Goal: Task Accomplishment & Management: Manage account settings

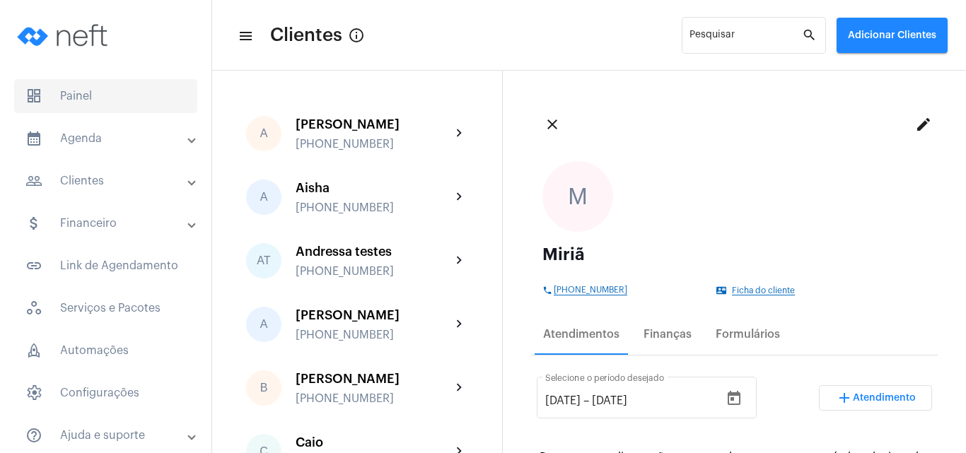
click at [151, 100] on span "dashboard Painel" at bounding box center [105, 96] width 183 height 34
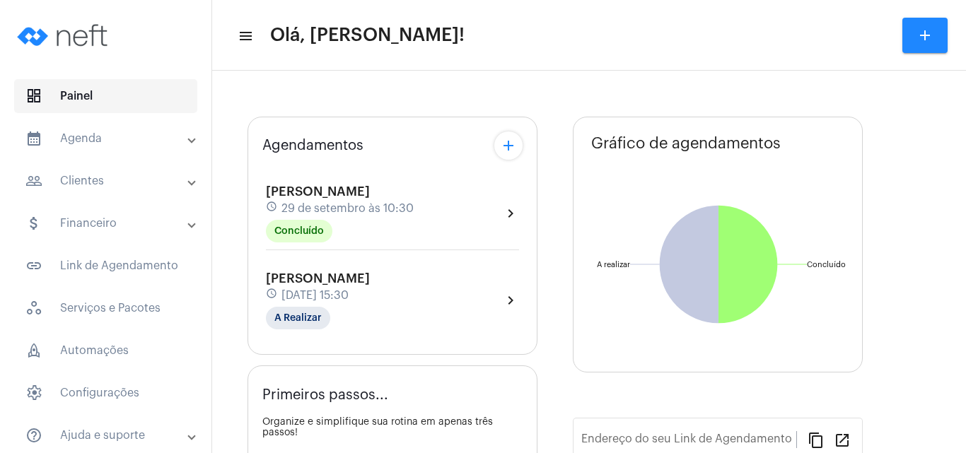
type input "[URL][DOMAIN_NAME]"
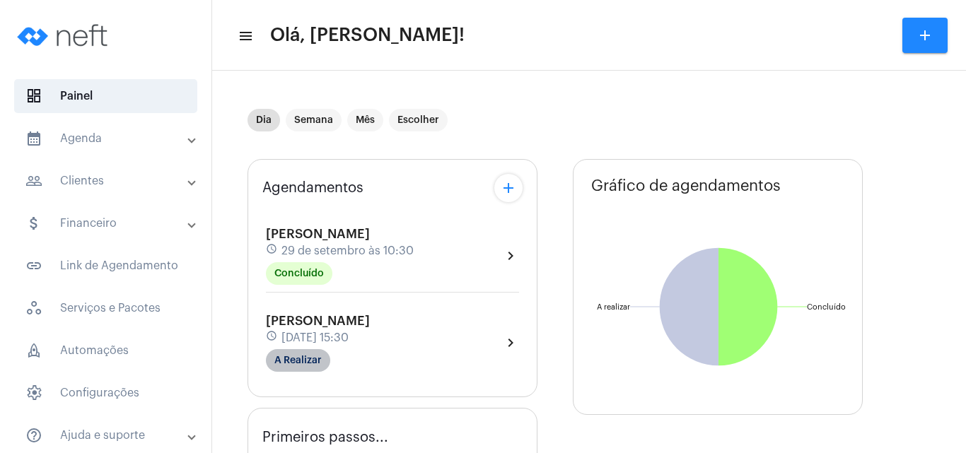
click at [300, 364] on mat-chip "A Realizar" at bounding box center [298, 360] width 64 height 23
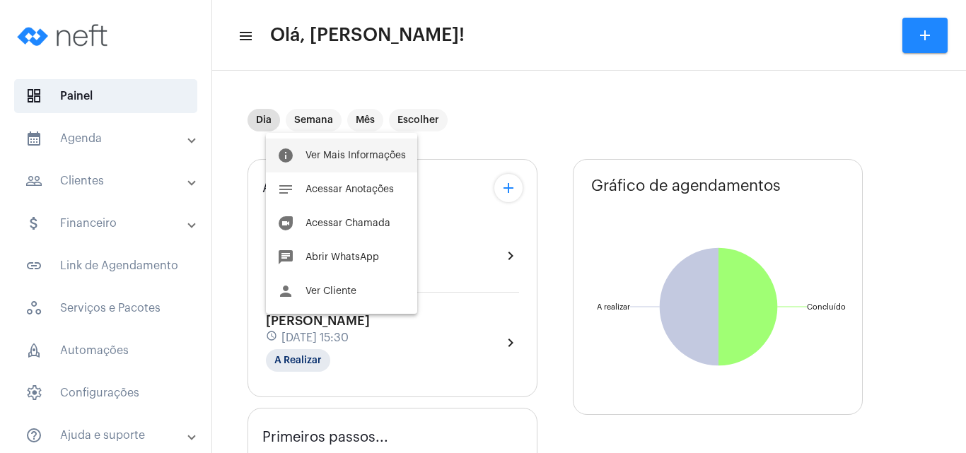
click at [358, 162] on button "info Ver Mais Informações" at bounding box center [341, 156] width 151 height 34
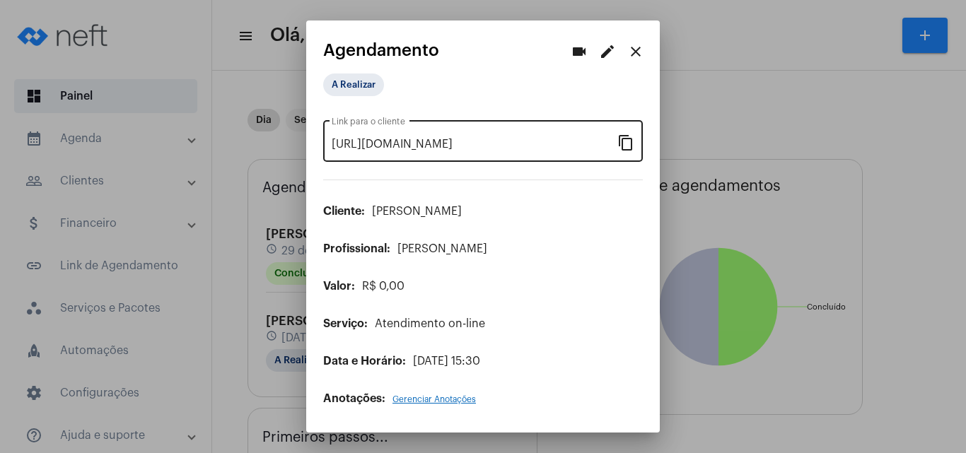
click at [628, 141] on mat-icon "content_copy" at bounding box center [625, 142] width 17 height 17
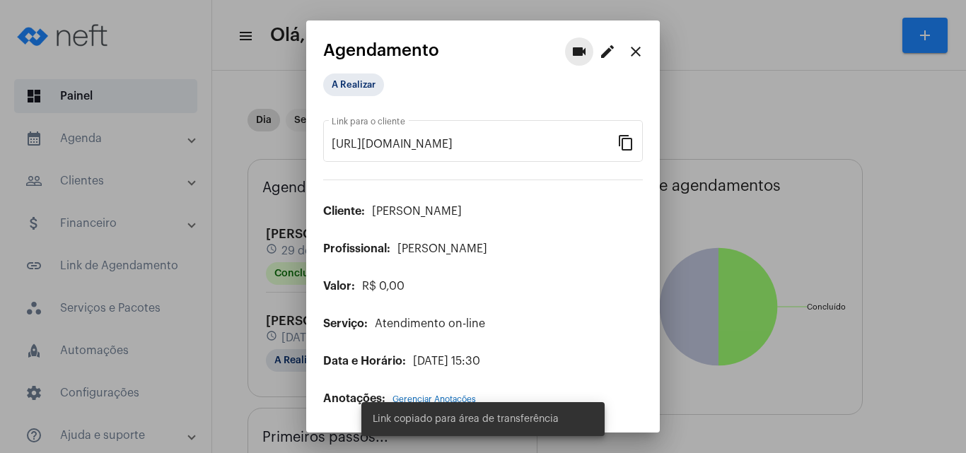
click at [581, 52] on mat-icon "videocam" at bounding box center [578, 51] width 17 height 17
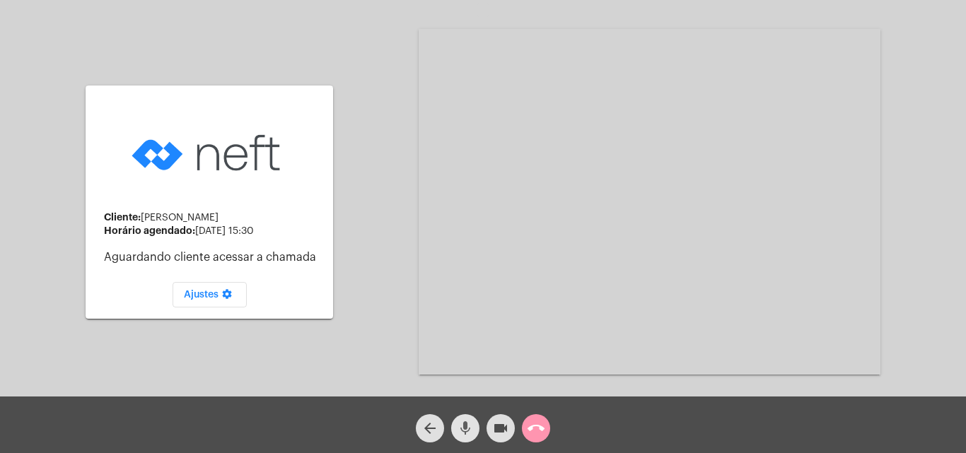
click at [467, 436] on mat-icon "mic" at bounding box center [465, 428] width 17 height 17
click at [497, 432] on mat-icon "videocam" at bounding box center [500, 428] width 17 height 17
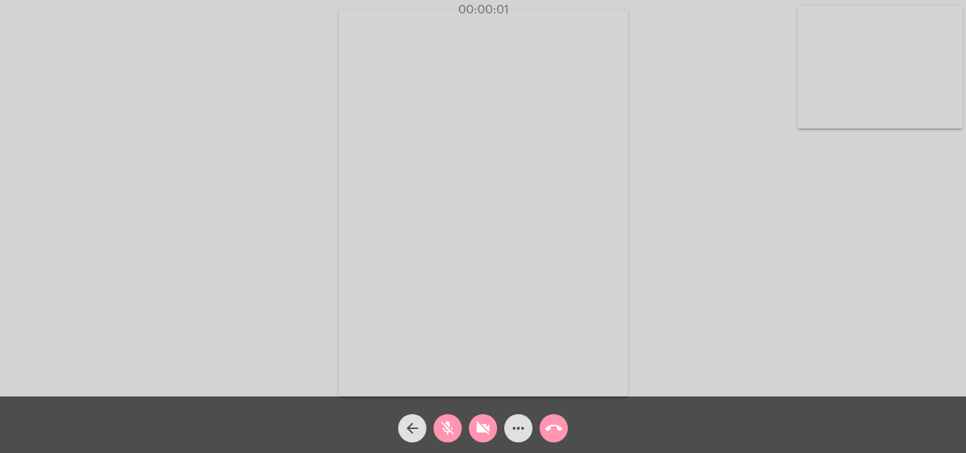
click at [442, 439] on span "mic_off" at bounding box center [447, 428] width 17 height 28
click at [481, 435] on mat-icon "videocam_off" at bounding box center [482, 428] width 17 height 17
click at [560, 419] on span "call_end" at bounding box center [553, 428] width 17 height 28
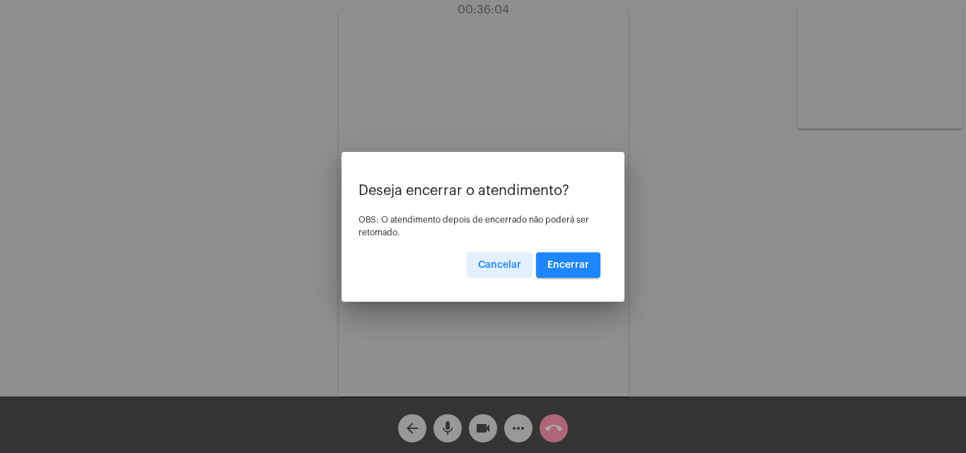
click at [559, 266] on span "Encerrar" at bounding box center [568, 265] width 42 height 10
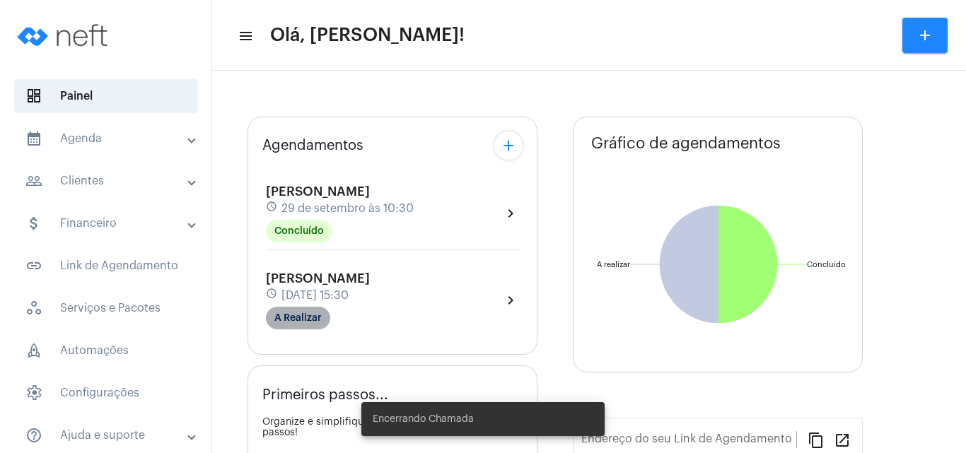
click at [299, 326] on mat-chip "A Realizar" at bounding box center [298, 318] width 64 height 23
type input "[URL][DOMAIN_NAME]"
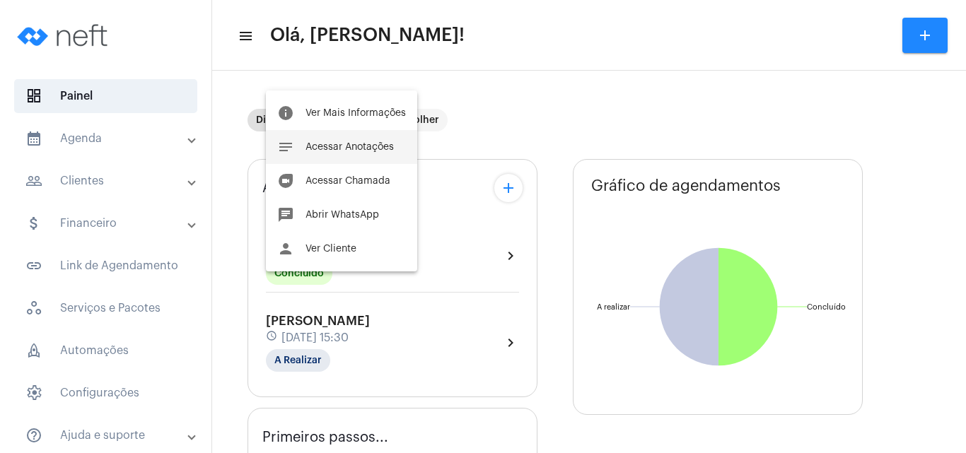
click at [344, 143] on span "Acessar Anotações" at bounding box center [349, 147] width 88 height 10
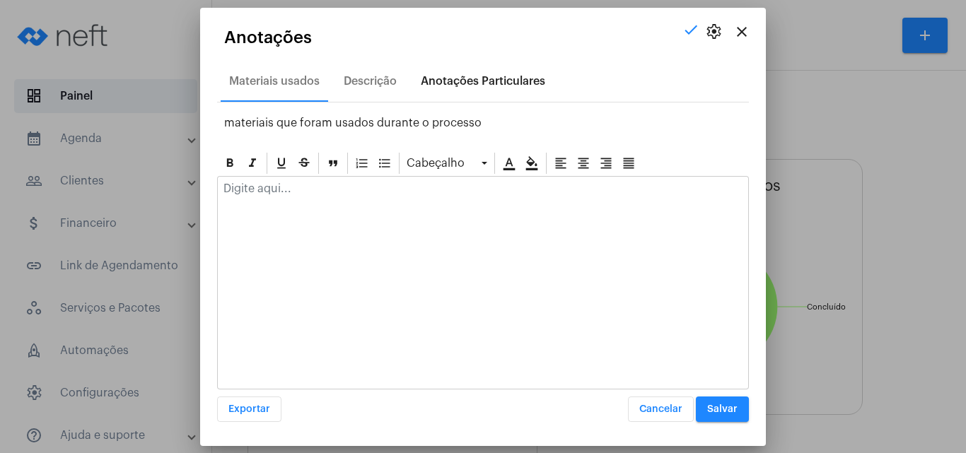
click at [485, 78] on div "Anotações Particulares" at bounding box center [483, 81] width 124 height 13
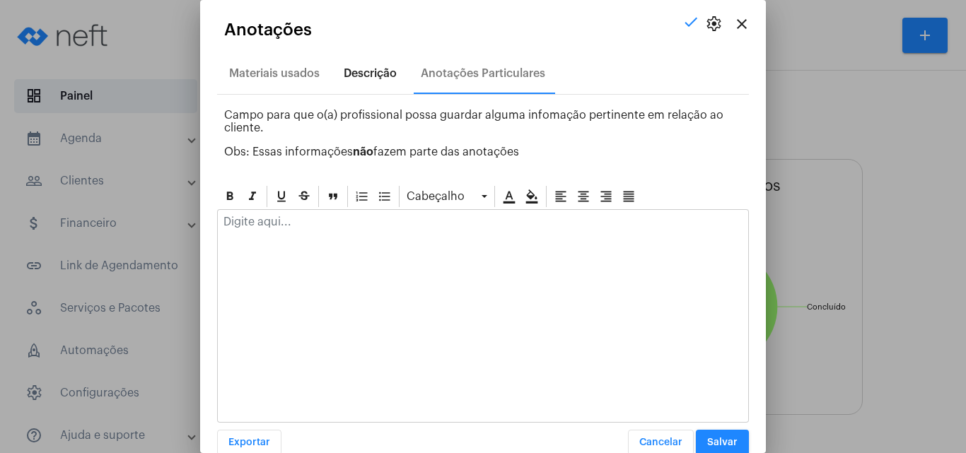
click at [351, 74] on div "Descrição" at bounding box center [370, 73] width 53 height 13
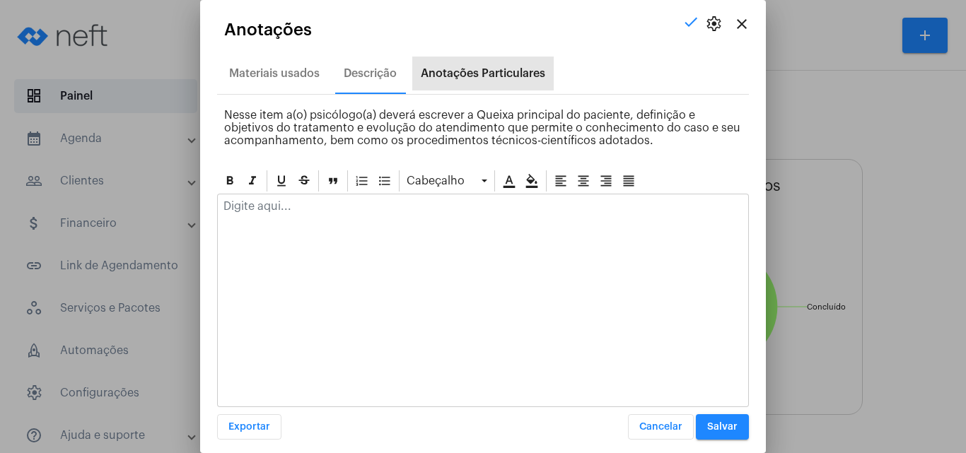
click at [467, 65] on div "Anotações Particulares" at bounding box center [482, 74] width 141 height 34
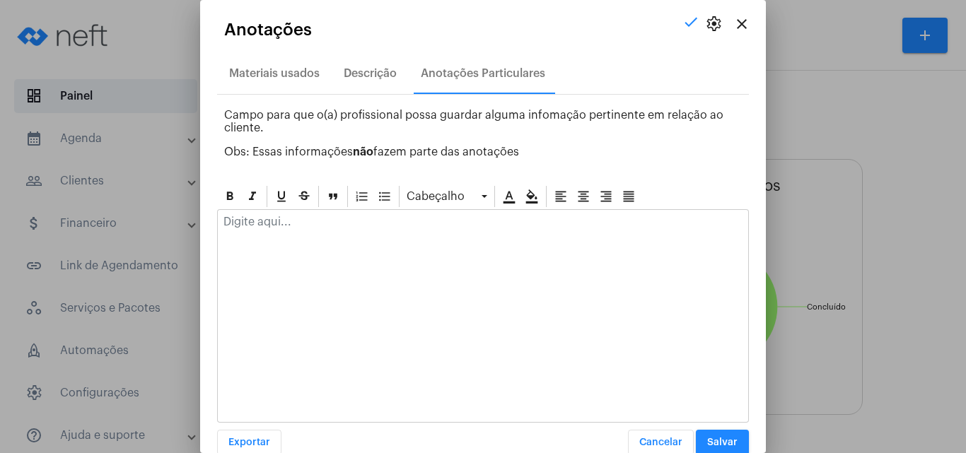
click at [310, 222] on p at bounding box center [482, 222] width 519 height 13
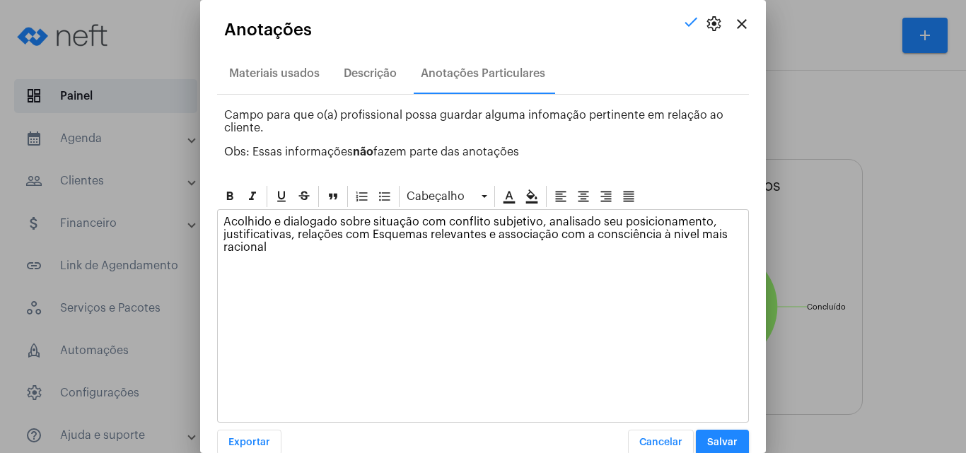
drag, startPoint x: 274, startPoint y: 253, endPoint x: 209, endPoint y: 217, distance: 75.0
click at [209, 217] on mat-dialog-container "close settings check Anotações Materiais usados Descrição Anotações Particulare…" at bounding box center [482, 226] width 565 height 453
copy p "Acolhido e dialogado sobre situação com conflito subjetivo, analisado seu posic…"
click at [368, 71] on div "Descrição" at bounding box center [370, 73] width 53 height 13
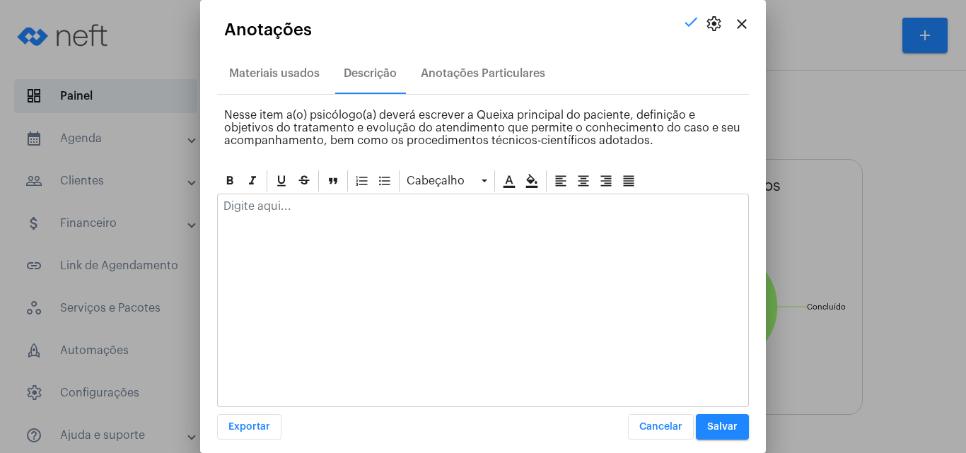
click at [329, 205] on p at bounding box center [482, 206] width 519 height 13
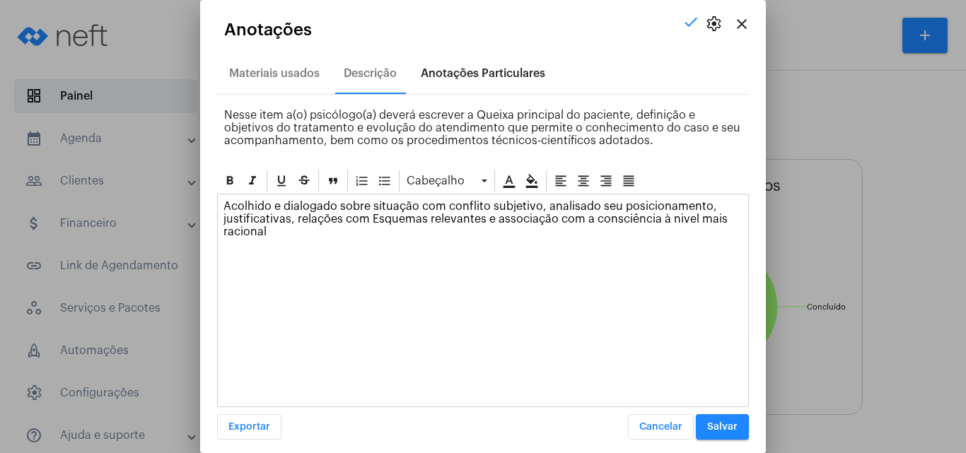
click at [456, 73] on div "Anotações Particulares" at bounding box center [483, 73] width 124 height 13
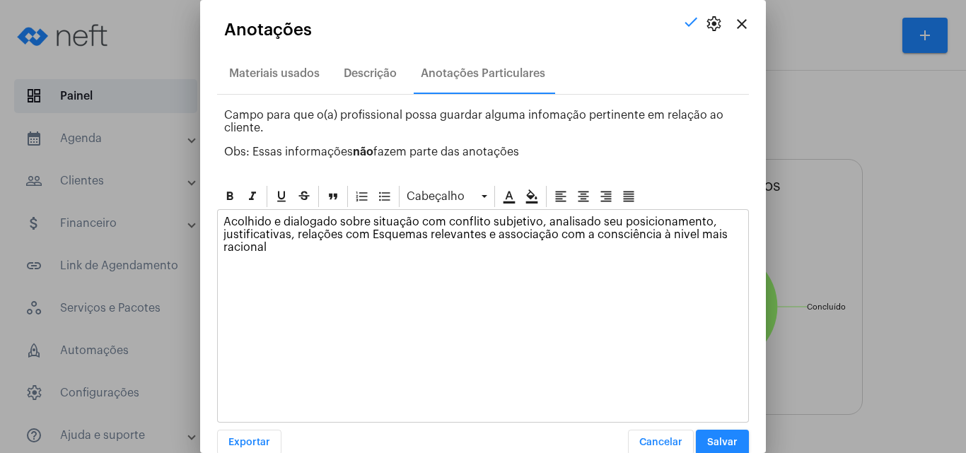
click at [316, 271] on div "Acolhido e dialogado sobre situação com conflito subjetivo, analisado seu posic…" at bounding box center [483, 315] width 532 height 213
click at [262, 247] on p "Acolhido e dialogado sobre situação com conflito subjetivo, analisado seu posic…" at bounding box center [482, 235] width 519 height 38
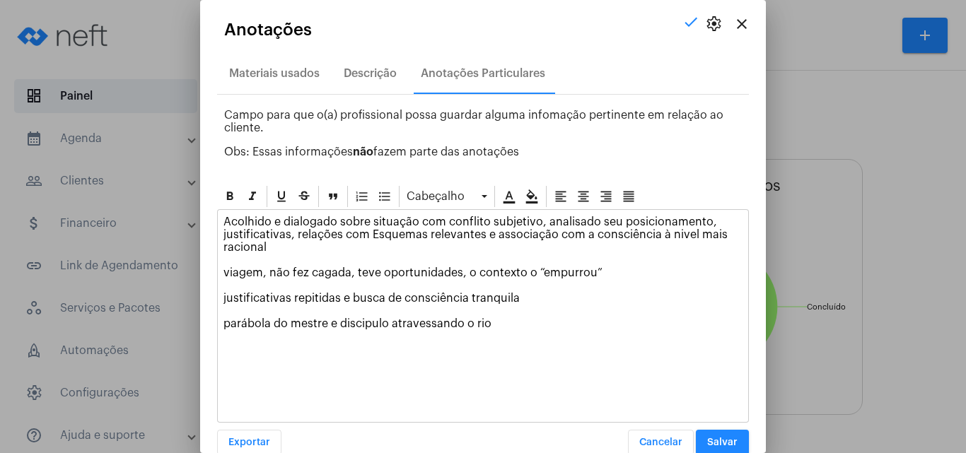
click at [729, 442] on button "Salvar" at bounding box center [722, 442] width 53 height 25
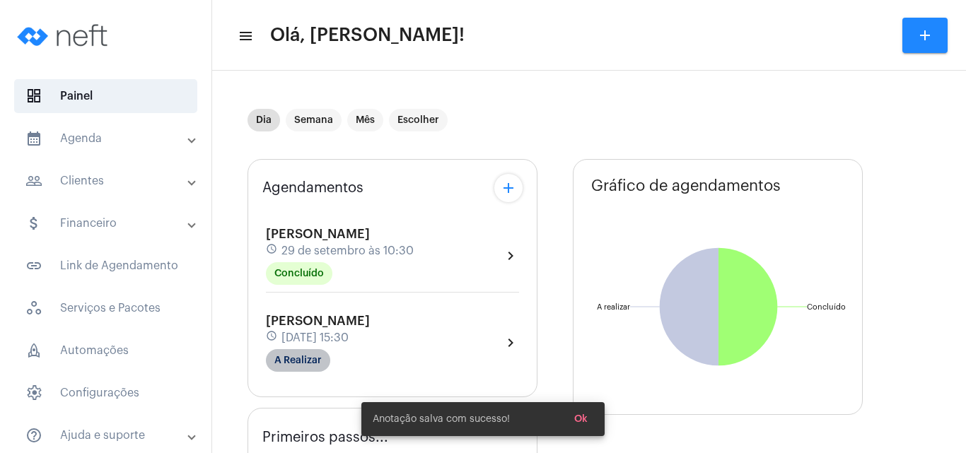
click at [322, 359] on mat-chip "A Realizar" at bounding box center [298, 360] width 64 height 23
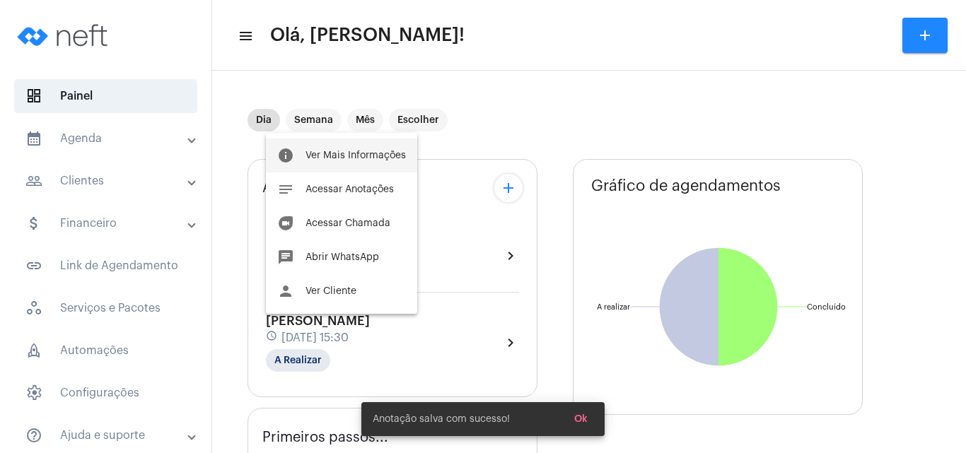
click at [335, 151] on span "Ver Mais Informações" at bounding box center [355, 156] width 100 height 10
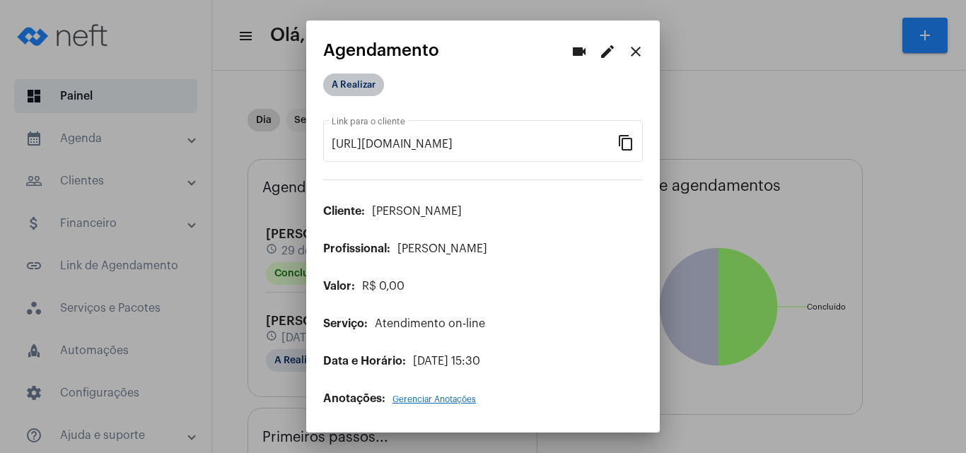
click at [365, 83] on mat-chip "A Realizar" at bounding box center [353, 85] width 61 height 23
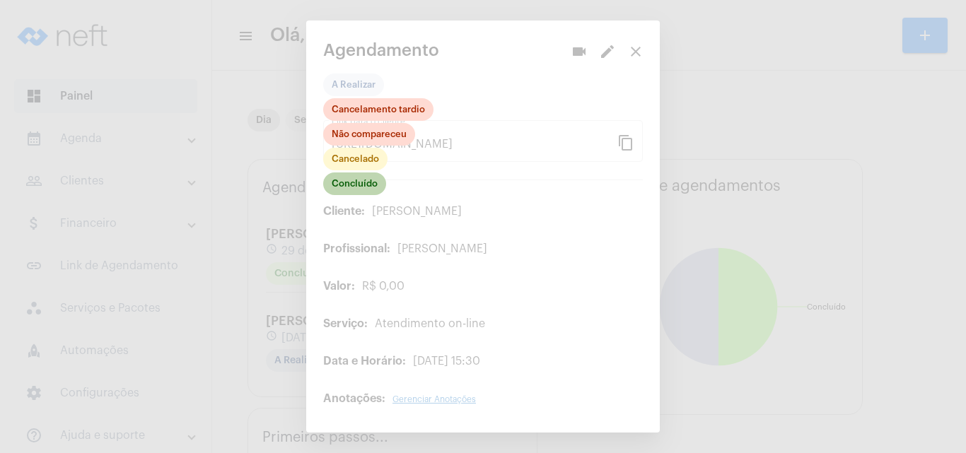
click at [364, 185] on mat-chip "Concluído" at bounding box center [354, 183] width 63 height 23
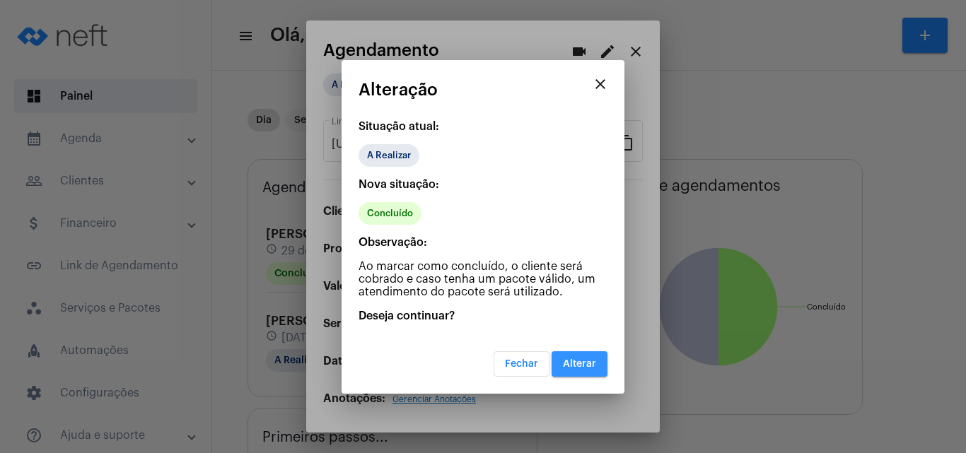
click at [575, 365] on span "Alterar" at bounding box center [579, 364] width 33 height 10
